Goal: Feedback & Contribution: Leave review/rating

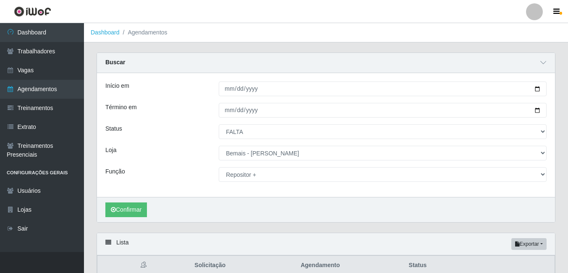
select select "FALTA"
select select "230"
select select "82"
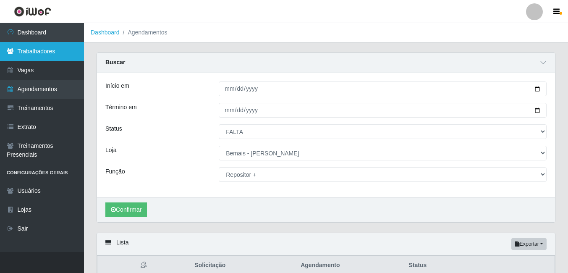
click at [38, 50] on link "Trabalhadores" at bounding box center [42, 51] width 84 height 19
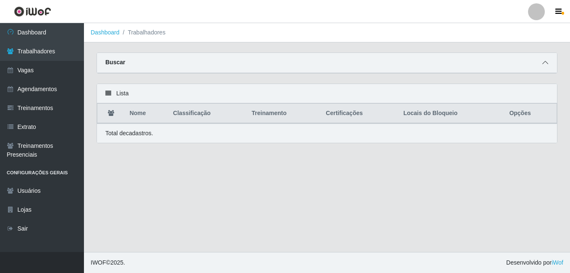
click at [547, 63] on icon at bounding box center [545, 63] width 6 height 6
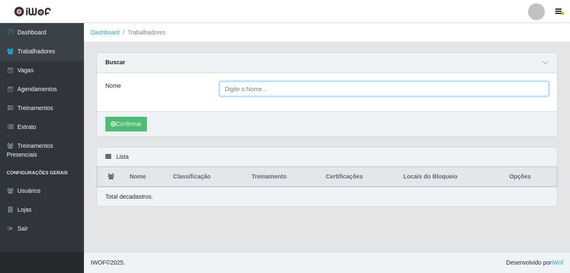
click at [306, 95] on input "Nome" at bounding box center [383, 88] width 329 height 15
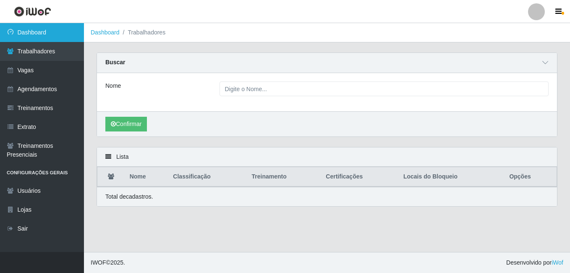
click at [46, 36] on link "Dashboard" at bounding box center [42, 32] width 84 height 19
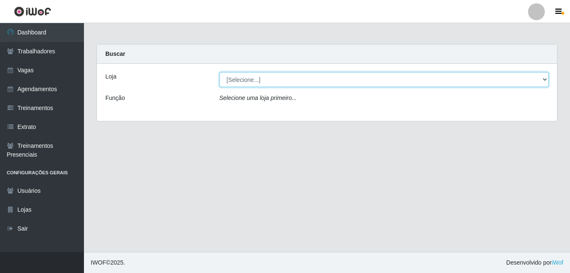
click at [276, 79] on select "[Selecione...] [PERSON_NAME]" at bounding box center [383, 79] width 329 height 15
select select "230"
click at [219, 72] on select "[Selecione...] [PERSON_NAME]" at bounding box center [383, 79] width 329 height 15
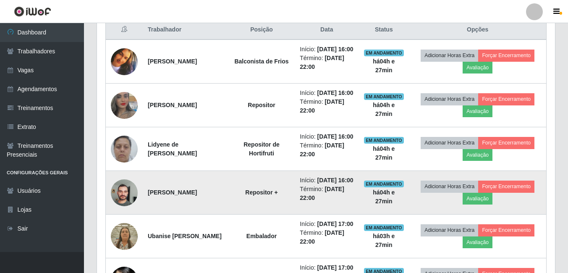
scroll to position [313, 0]
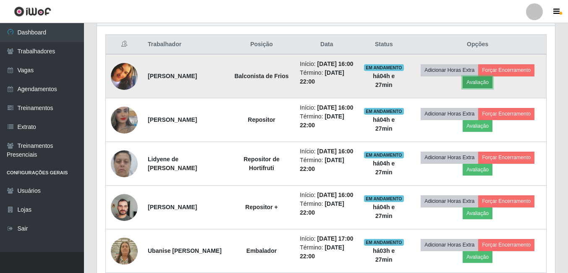
click at [492, 88] on button "Avaliação" at bounding box center [477, 82] width 30 height 12
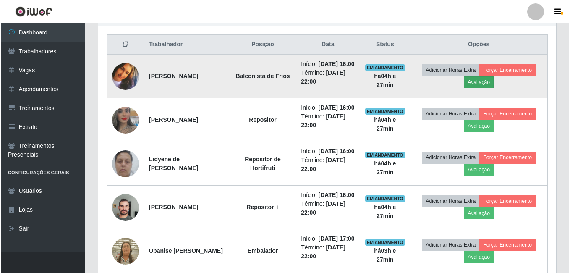
scroll to position [174, 454]
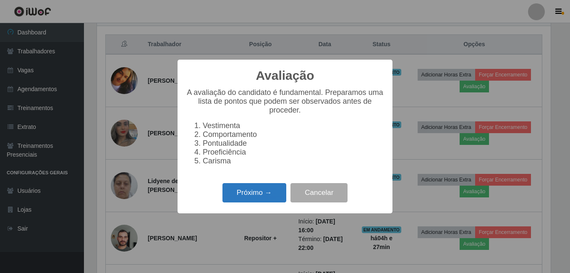
click at [253, 199] on button "Próximo →" at bounding box center [254, 193] width 64 height 20
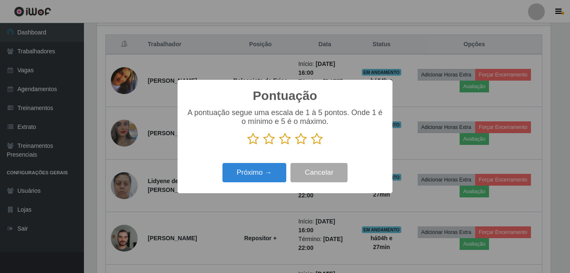
click at [313, 139] on icon at bounding box center [317, 139] width 12 height 13
click at [311, 145] on input "radio" at bounding box center [311, 145] width 0 height 0
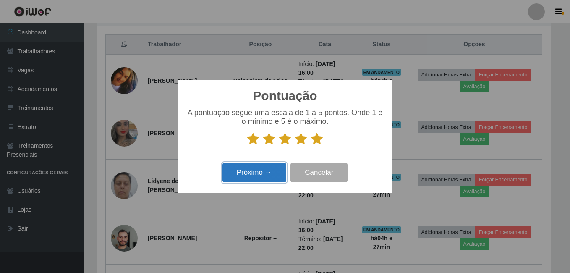
click at [267, 166] on button "Próximo →" at bounding box center [254, 173] width 64 height 20
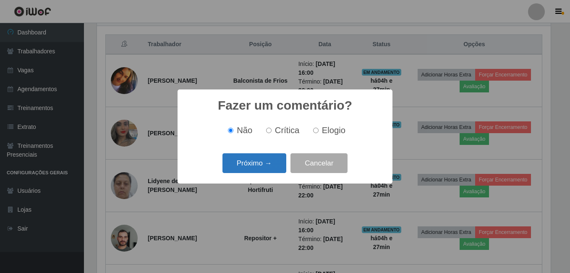
click at [263, 164] on button "Próximo →" at bounding box center [254, 163] width 64 height 20
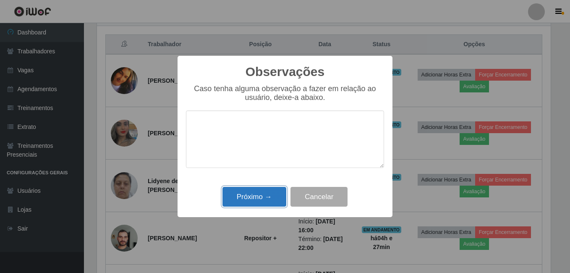
click at [253, 193] on button "Próximo →" at bounding box center [254, 197] width 64 height 20
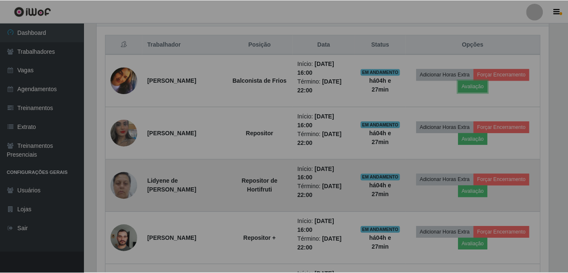
scroll to position [174, 458]
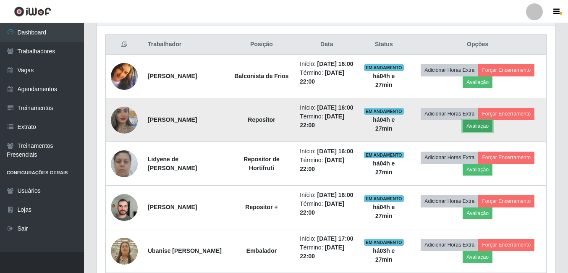
click at [488, 132] on button "Avaliação" at bounding box center [477, 126] width 30 height 12
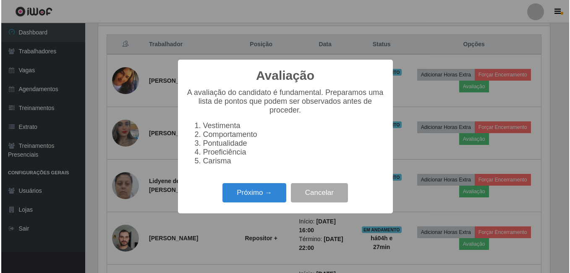
scroll to position [174, 454]
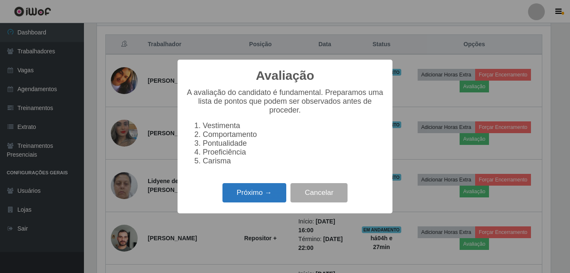
click at [269, 192] on button "Próximo →" at bounding box center [254, 193] width 64 height 20
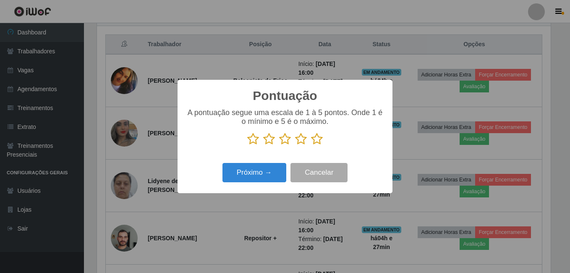
scroll to position [419447, 419167]
click at [318, 141] on icon at bounding box center [317, 139] width 12 height 13
click at [311, 145] on input "radio" at bounding box center [311, 145] width 0 height 0
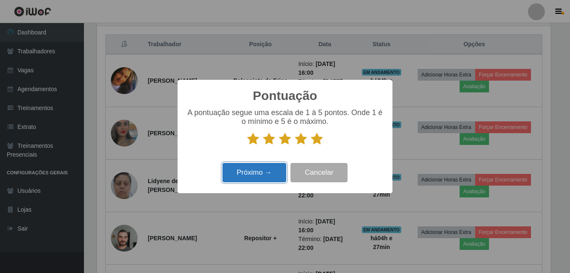
click at [274, 177] on button "Próximo →" at bounding box center [254, 173] width 64 height 20
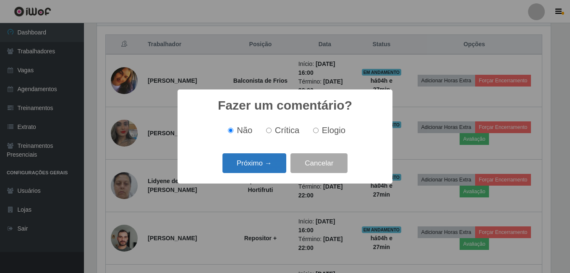
click at [270, 161] on button "Próximo →" at bounding box center [254, 163] width 64 height 20
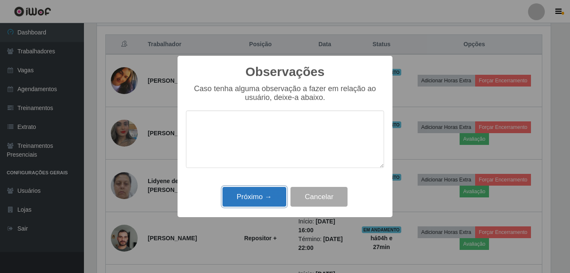
click at [246, 197] on button "Próximo →" at bounding box center [254, 197] width 64 height 20
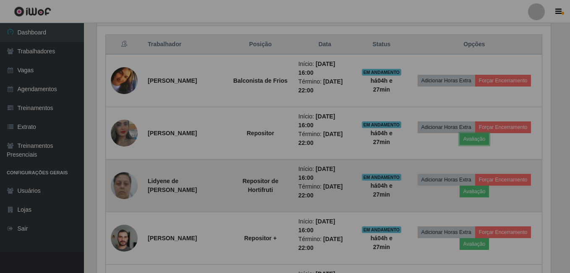
scroll to position [174, 458]
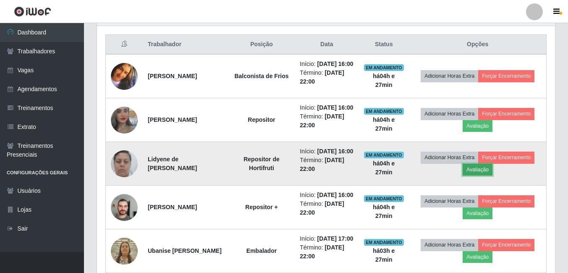
click at [486, 175] on button "Avaliação" at bounding box center [477, 170] width 30 height 12
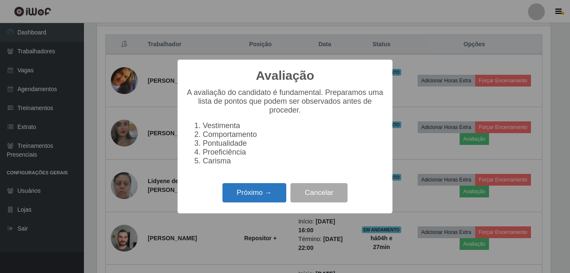
click at [261, 197] on button "Próximo →" at bounding box center [254, 193] width 64 height 20
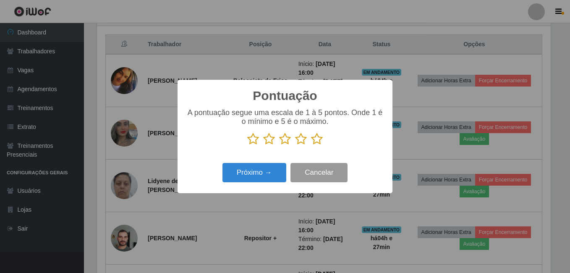
scroll to position [419447, 419167]
click at [316, 143] on icon at bounding box center [317, 139] width 12 height 13
click at [311, 145] on input "radio" at bounding box center [311, 145] width 0 height 0
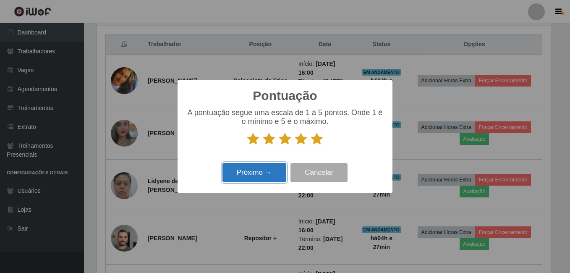
click at [256, 172] on button "Próximo →" at bounding box center [254, 173] width 64 height 20
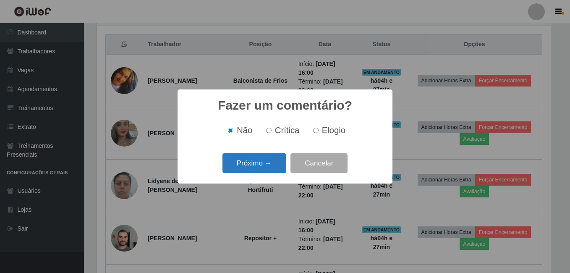
click at [256, 170] on button "Próximo →" at bounding box center [254, 163] width 64 height 20
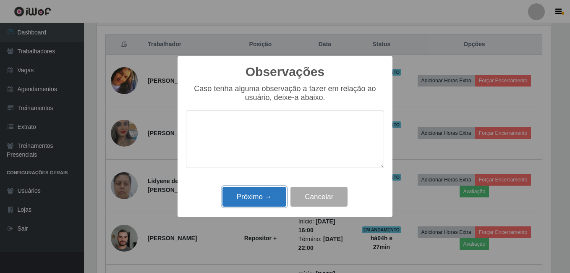
click at [253, 195] on button "Próximo →" at bounding box center [254, 197] width 64 height 20
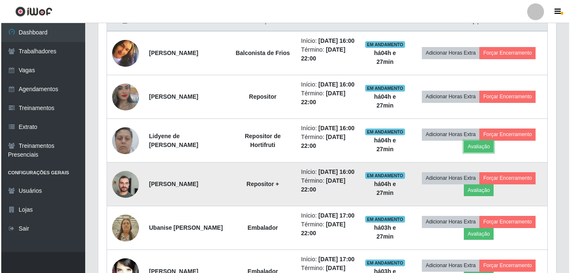
scroll to position [355, 0]
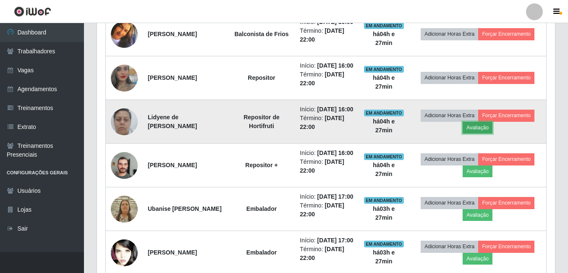
click at [480, 133] on button "Avaliação" at bounding box center [477, 128] width 30 height 12
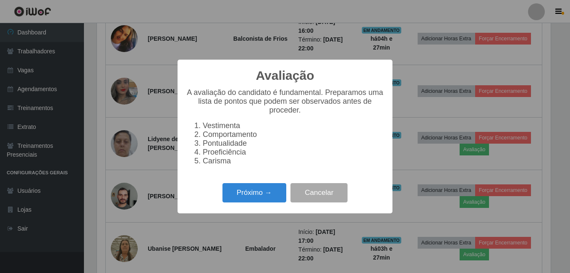
scroll to position [174, 454]
click at [271, 198] on button "Próximo →" at bounding box center [254, 193] width 64 height 20
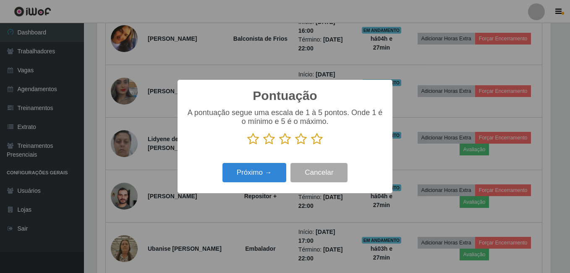
click at [318, 141] on icon at bounding box center [317, 139] width 12 height 13
click at [311, 145] on input "radio" at bounding box center [311, 145] width 0 height 0
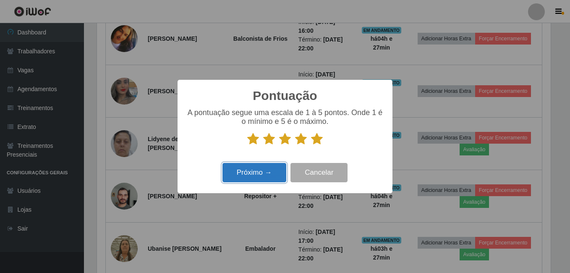
click at [261, 178] on button "Próximo →" at bounding box center [254, 173] width 64 height 20
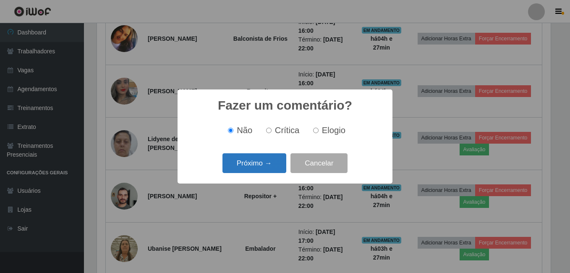
click at [270, 165] on button "Próximo →" at bounding box center [254, 163] width 64 height 20
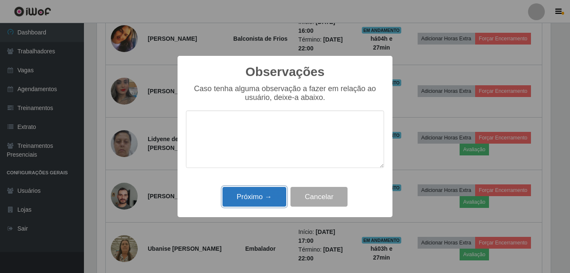
click at [256, 201] on button "Próximo →" at bounding box center [254, 197] width 64 height 20
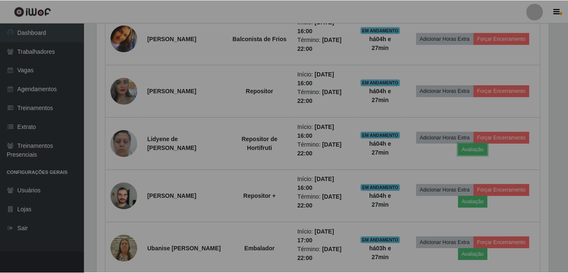
scroll to position [174, 458]
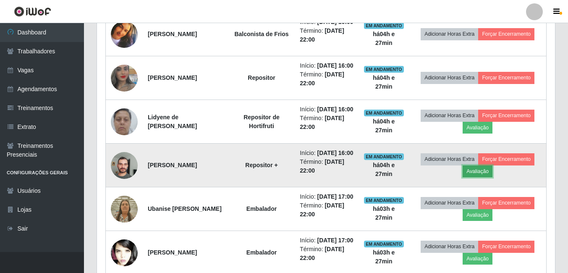
click at [478, 177] on button "Avaliação" at bounding box center [477, 171] width 30 height 12
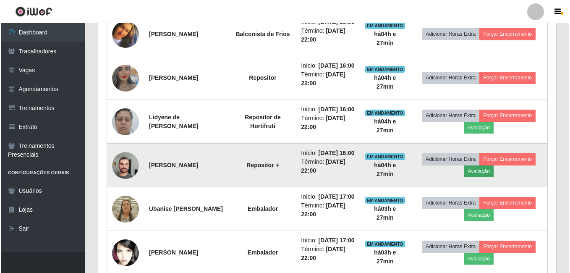
scroll to position [0, 0]
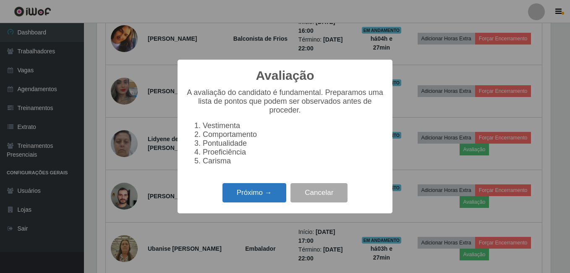
click at [266, 201] on button "Próximo →" at bounding box center [254, 193] width 64 height 20
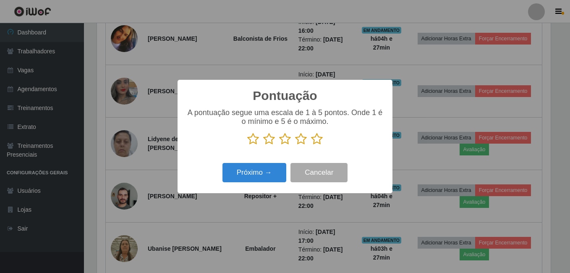
click at [316, 138] on icon at bounding box center [317, 139] width 12 height 13
click at [311, 145] on input "radio" at bounding box center [311, 145] width 0 height 0
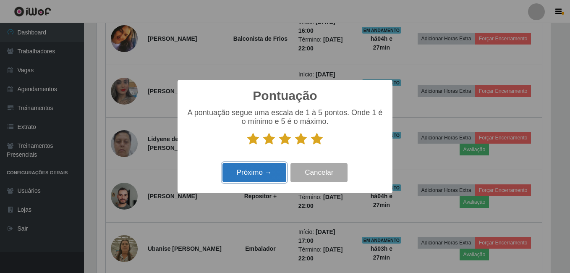
click at [268, 170] on button "Próximo →" at bounding box center [254, 173] width 64 height 20
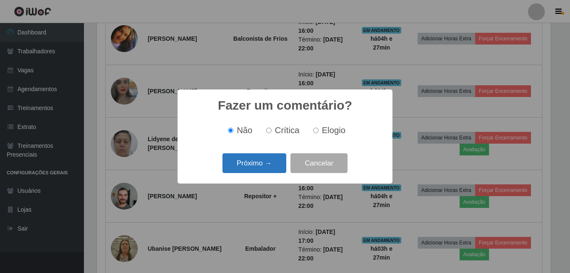
click at [268, 167] on button "Próximo →" at bounding box center [254, 163] width 64 height 20
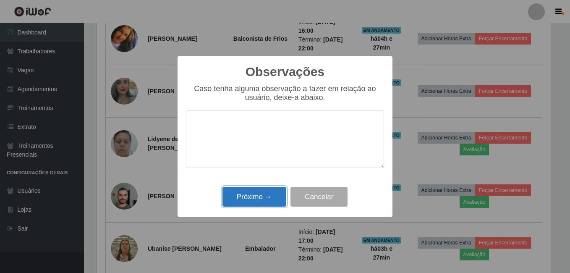
click at [262, 200] on button "Próximo →" at bounding box center [254, 197] width 64 height 20
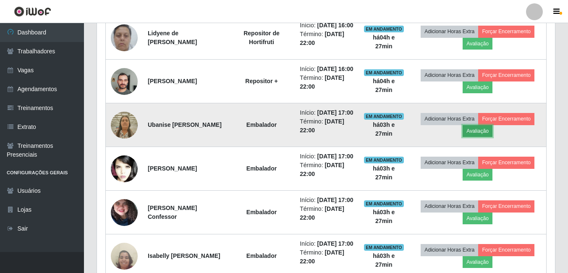
click at [482, 137] on button "Avaliação" at bounding box center [477, 131] width 30 height 12
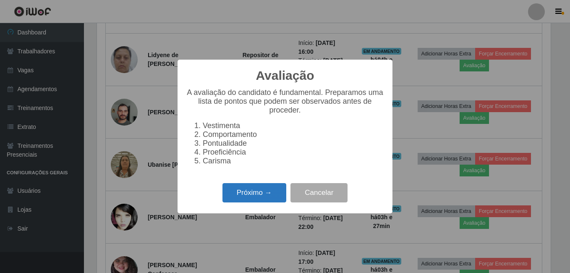
click at [254, 188] on button "Próximo →" at bounding box center [254, 193] width 64 height 20
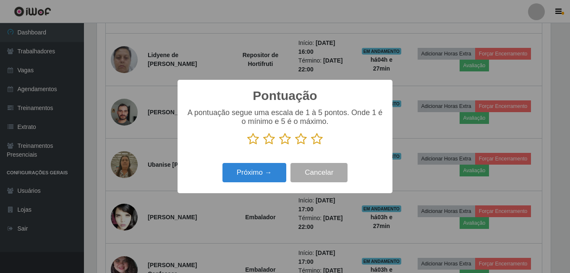
click at [316, 138] on icon at bounding box center [317, 139] width 12 height 13
click at [311, 145] on input "radio" at bounding box center [311, 145] width 0 height 0
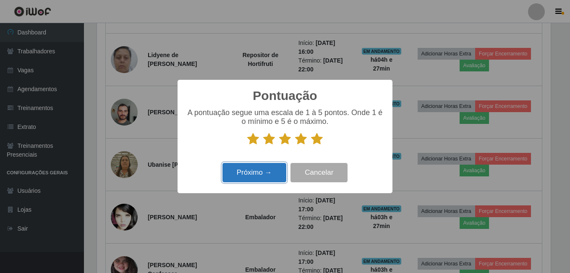
click at [266, 172] on button "Próximo →" at bounding box center [254, 173] width 64 height 20
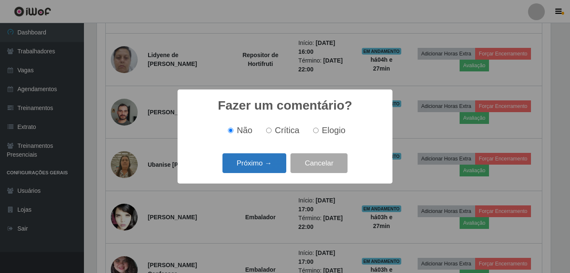
click at [269, 168] on button "Próximo →" at bounding box center [254, 163] width 64 height 20
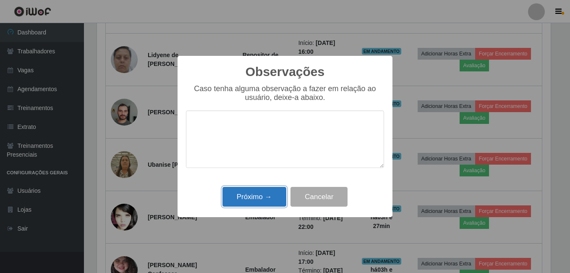
click at [256, 193] on button "Próximo →" at bounding box center [254, 197] width 64 height 20
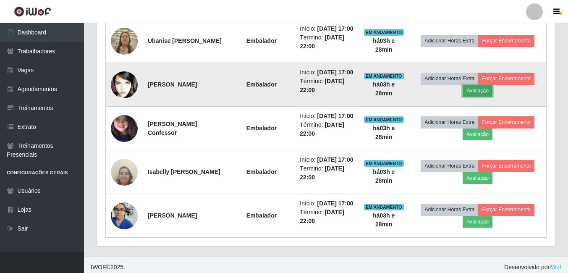
click at [488, 97] on button "Avaliação" at bounding box center [477, 91] width 30 height 12
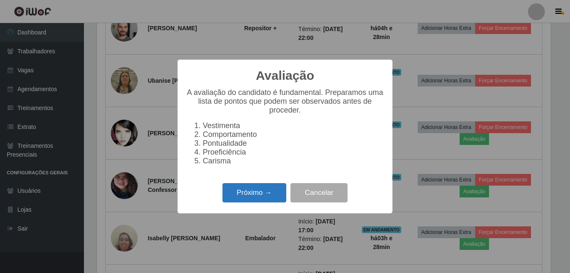
click at [248, 198] on button "Próximo →" at bounding box center [254, 193] width 64 height 20
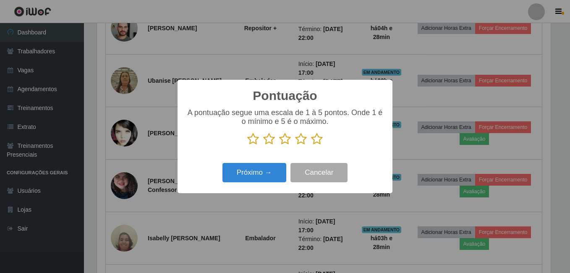
click at [318, 141] on icon at bounding box center [317, 139] width 12 height 13
click at [311, 145] on input "radio" at bounding box center [311, 145] width 0 height 0
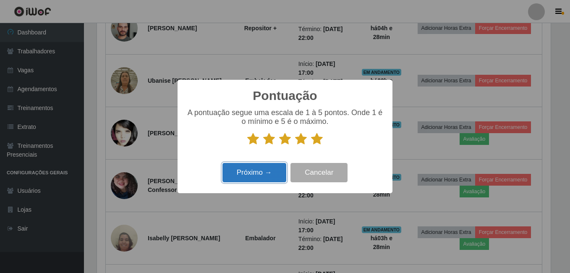
click at [249, 174] on button "Próximo →" at bounding box center [254, 173] width 64 height 20
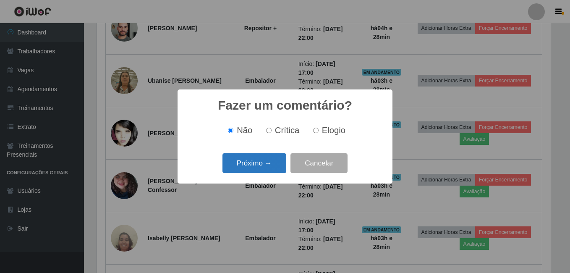
click at [256, 170] on button "Próximo →" at bounding box center [254, 163] width 64 height 20
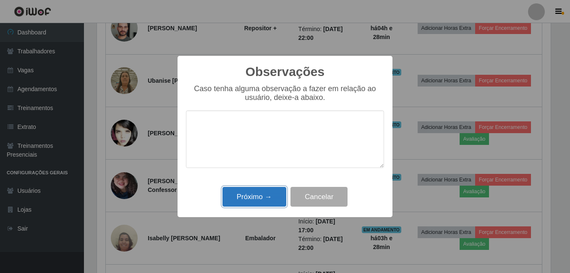
click at [269, 190] on button "Próximo →" at bounding box center [254, 197] width 64 height 20
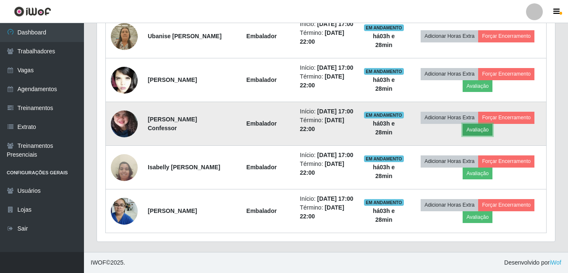
click at [483, 136] on button "Avaliação" at bounding box center [477, 130] width 30 height 12
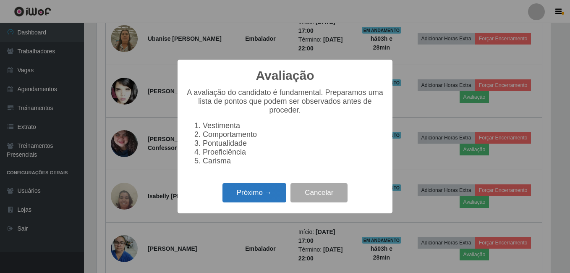
click at [263, 198] on button "Próximo →" at bounding box center [254, 193] width 64 height 20
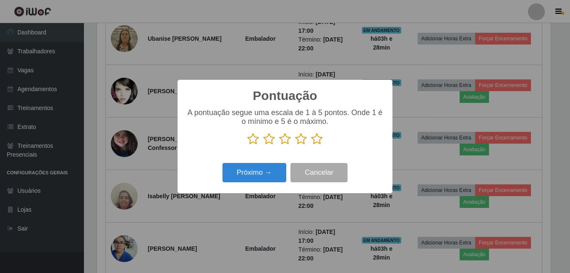
click at [318, 142] on icon at bounding box center [317, 139] width 12 height 13
click at [311, 145] on input "radio" at bounding box center [311, 145] width 0 height 0
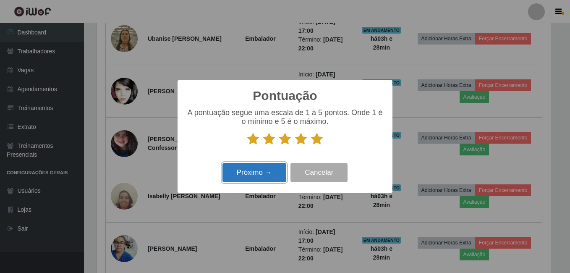
click at [273, 174] on button "Próximo →" at bounding box center [254, 173] width 64 height 20
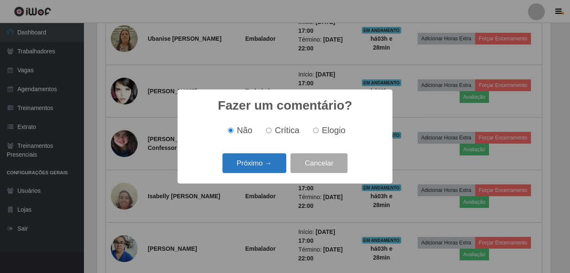
click at [274, 165] on button "Próximo →" at bounding box center [254, 163] width 64 height 20
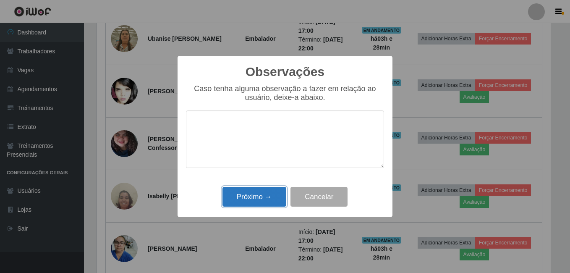
click at [254, 200] on button "Próximo →" at bounding box center [254, 197] width 64 height 20
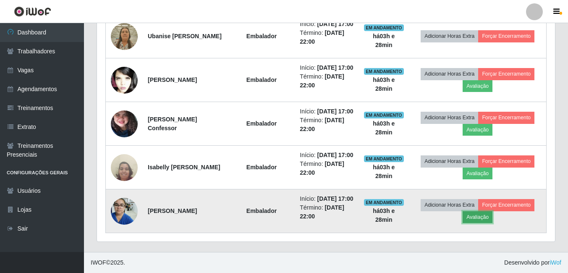
click at [492, 213] on button "Avaliação" at bounding box center [477, 217] width 30 height 12
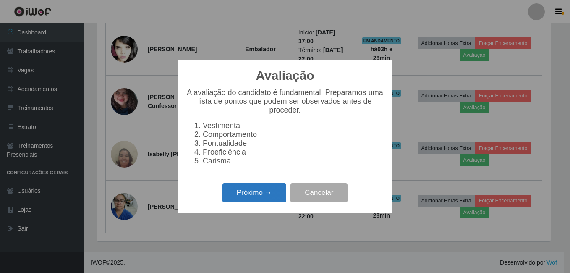
click at [264, 201] on button "Próximo →" at bounding box center [254, 193] width 64 height 20
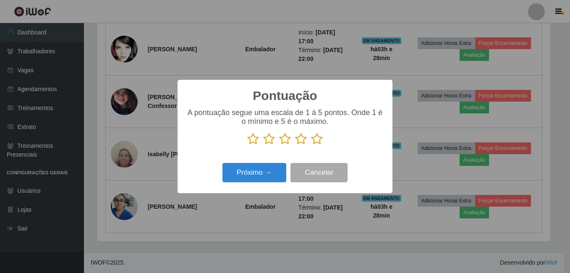
click at [319, 144] on icon at bounding box center [317, 139] width 12 height 13
click at [311, 145] on input "radio" at bounding box center [311, 145] width 0 height 0
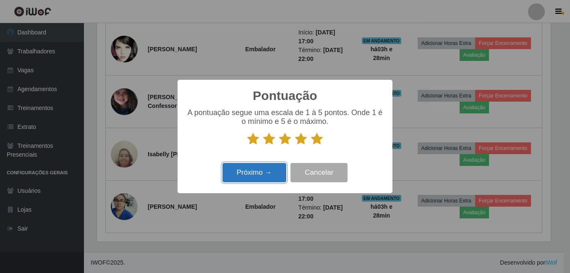
click at [270, 174] on button "Próximo →" at bounding box center [254, 173] width 64 height 20
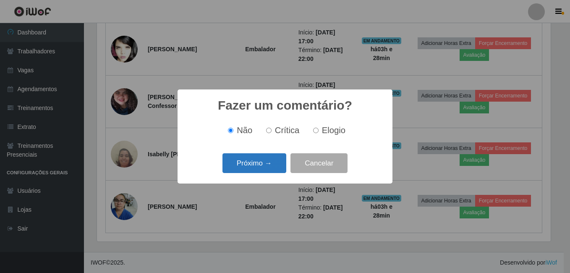
click at [272, 169] on button "Próximo →" at bounding box center [254, 163] width 64 height 20
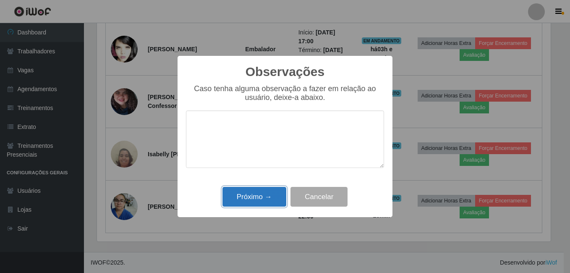
click at [258, 195] on button "Próximo →" at bounding box center [254, 197] width 64 height 20
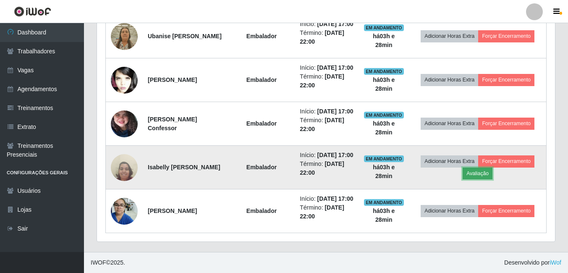
click at [476, 167] on button "Avaliação" at bounding box center [477, 173] width 30 height 12
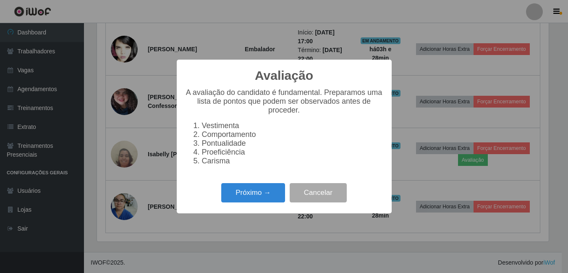
scroll to position [419447, 419167]
click at [258, 191] on button "Próximo →" at bounding box center [254, 193] width 64 height 20
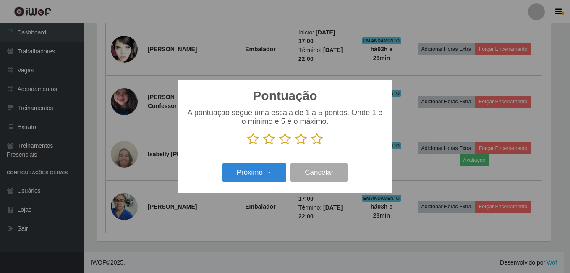
click at [317, 138] on icon at bounding box center [317, 139] width 12 height 13
click at [311, 145] on input "radio" at bounding box center [311, 145] width 0 height 0
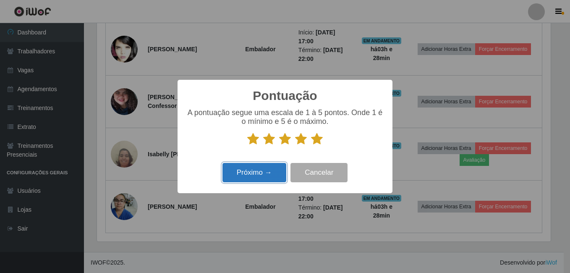
click at [262, 175] on button "Próximo →" at bounding box center [254, 173] width 64 height 20
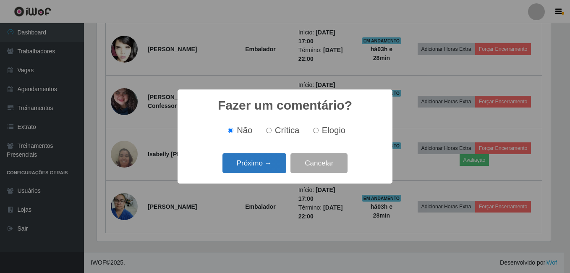
click at [262, 167] on button "Próximo →" at bounding box center [254, 163] width 64 height 20
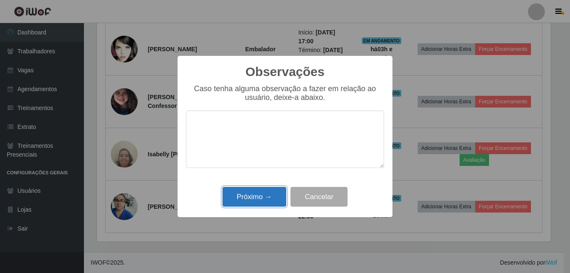
click at [263, 196] on button "Próximo →" at bounding box center [254, 197] width 64 height 20
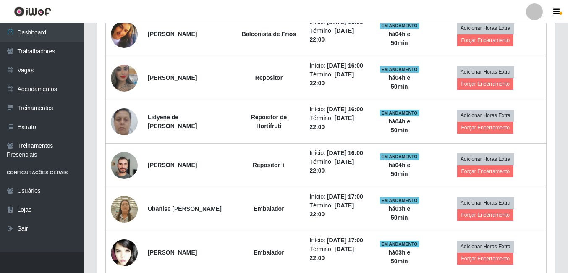
scroll to position [271, 0]
